Goal: Find contact information: Find contact information

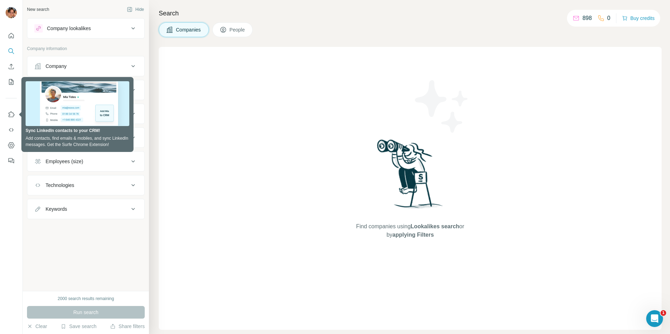
click at [131, 65] on icon at bounding box center [133, 66] width 8 height 8
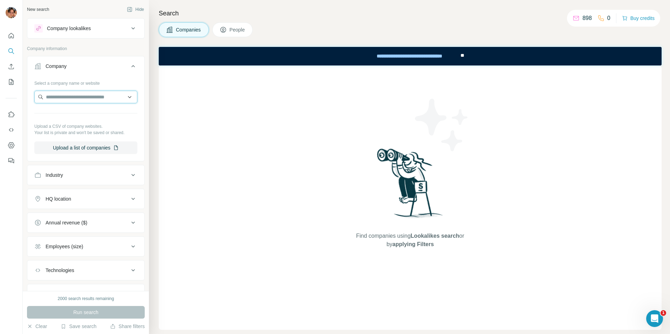
click at [74, 94] on input "text" at bounding box center [85, 97] width 103 height 13
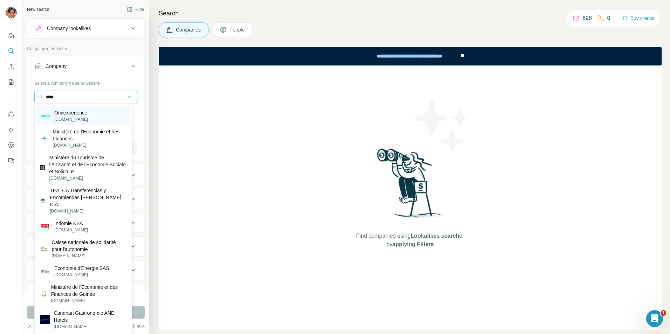
type input "****"
click at [81, 114] on p "Omiexperience" at bounding box center [71, 112] width 34 height 7
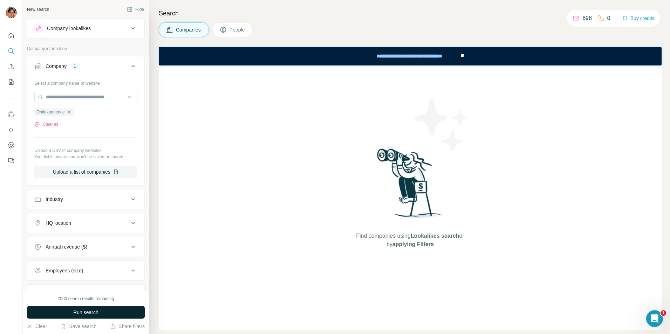
click at [88, 312] on span "Run search" at bounding box center [85, 312] width 25 height 7
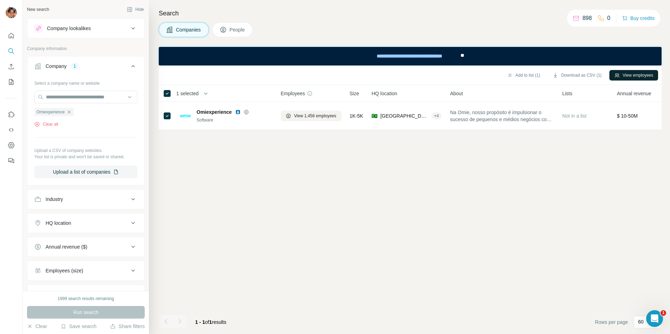
click at [630, 77] on button "View employees" at bounding box center [633, 75] width 49 height 11
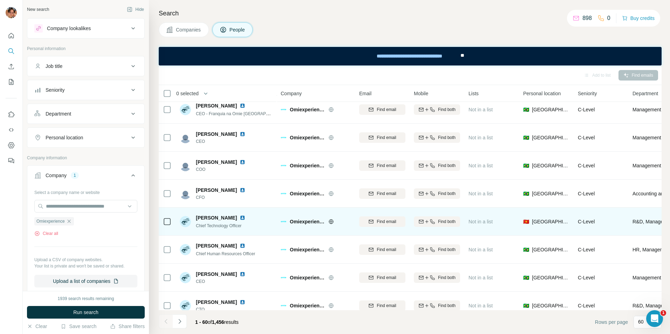
scroll to position [70, 0]
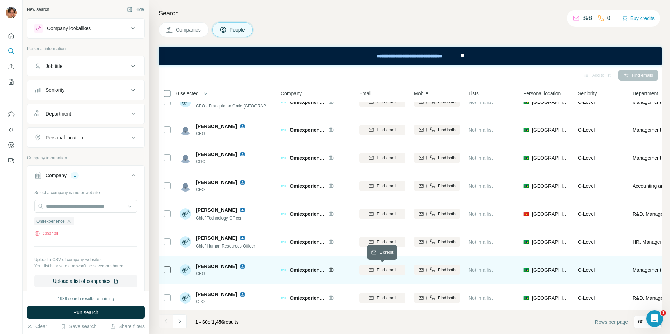
click at [374, 270] on div "Find email" at bounding box center [382, 270] width 46 height 6
drag, startPoint x: 606, startPoint y: 20, endPoint x: 611, endPoint y: 20, distance: 4.2
click at [611, 20] on div "898 0 Buy credits" at bounding box center [613, 18] width 93 height 17
click at [180, 323] on icon "Navigate to next page" at bounding box center [179, 321] width 7 height 7
